Goal: Task Accomplishment & Management: Manage account settings

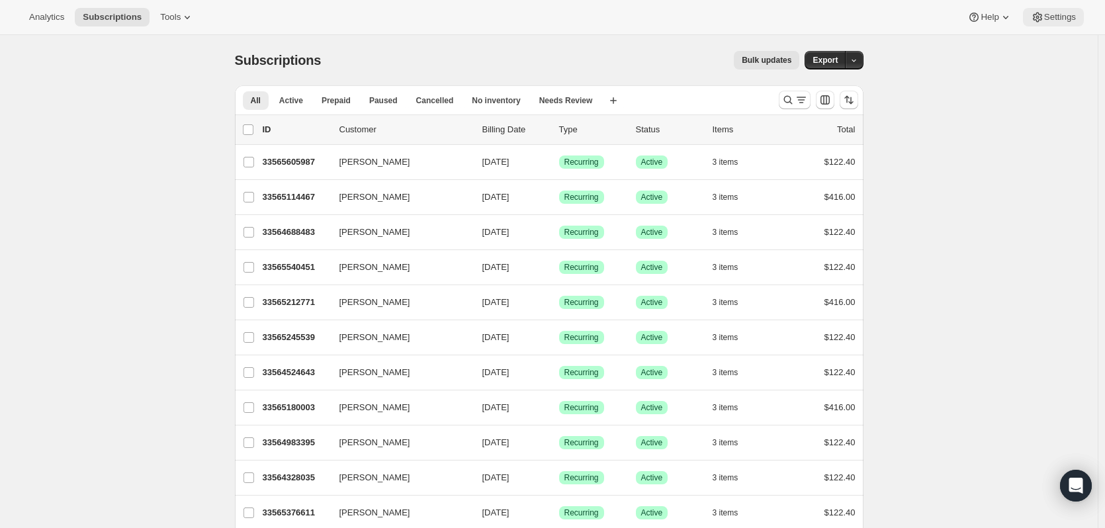
click at [1062, 12] on span "Settings" at bounding box center [1061, 17] width 32 height 11
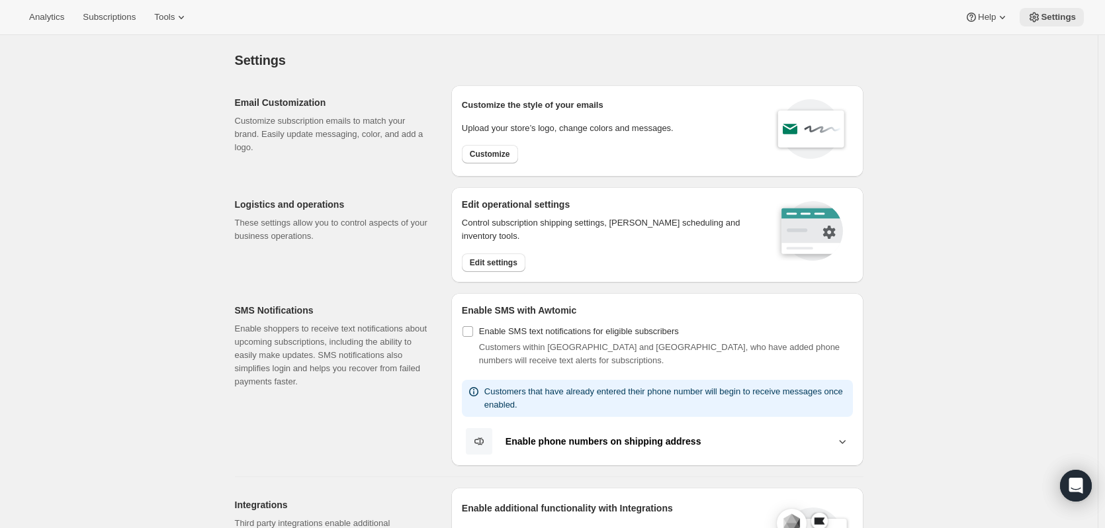
click at [1054, 21] on span "Settings" at bounding box center [1058, 17] width 35 height 11
click at [505, 261] on span "Edit settings" at bounding box center [494, 263] width 48 height 11
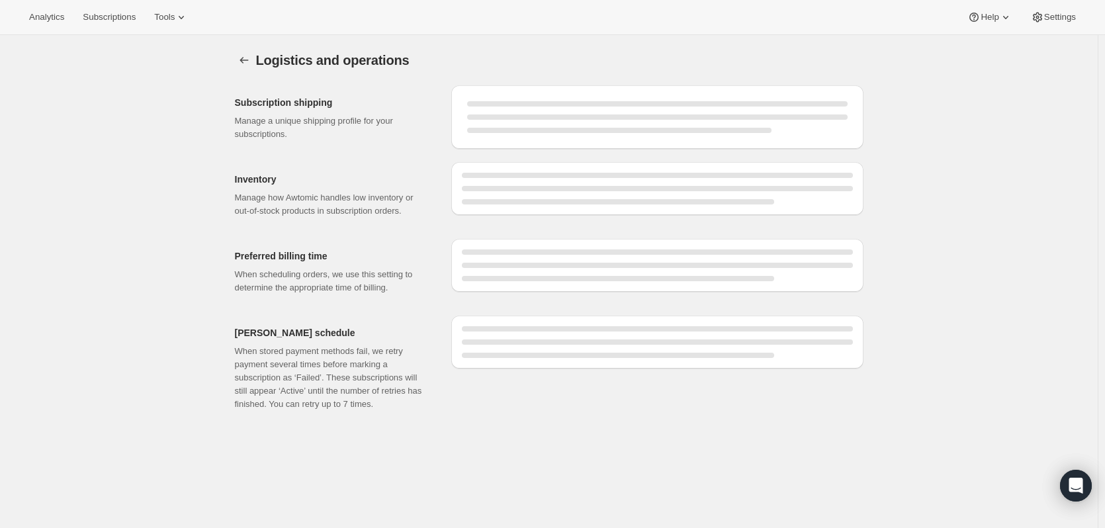
select select "DAY"
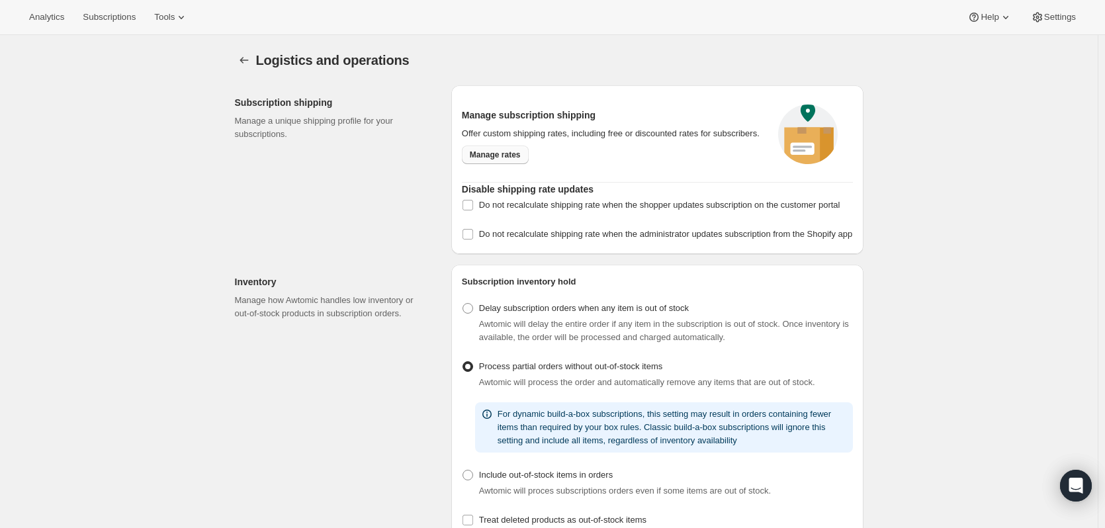
click at [505, 155] on span "Manage rates" at bounding box center [495, 155] width 51 height 11
click at [493, 157] on span "Manage rates" at bounding box center [495, 155] width 51 height 11
